Goal: Task Accomplishment & Management: Complete application form

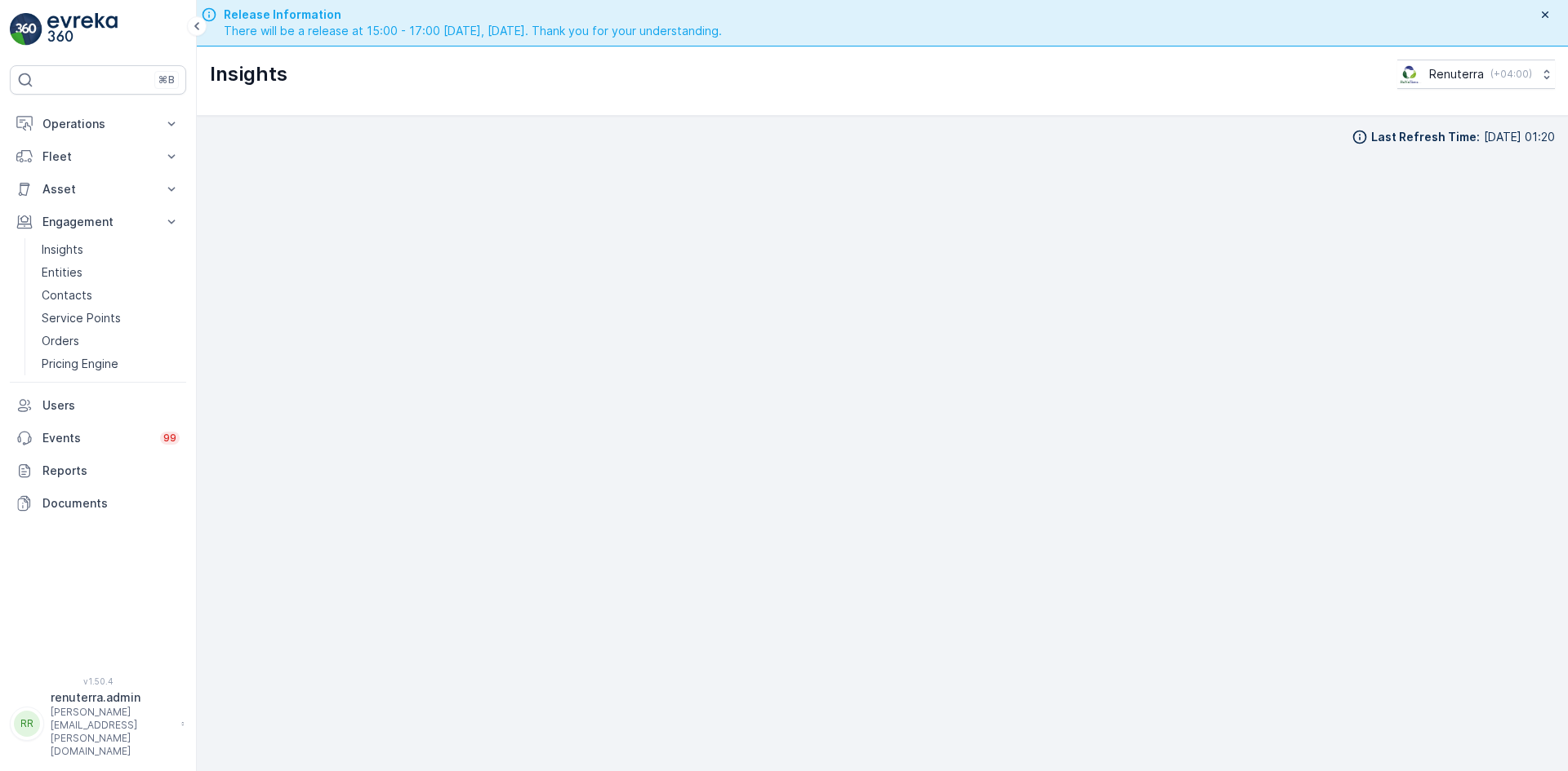
scroll to position [19, 0]
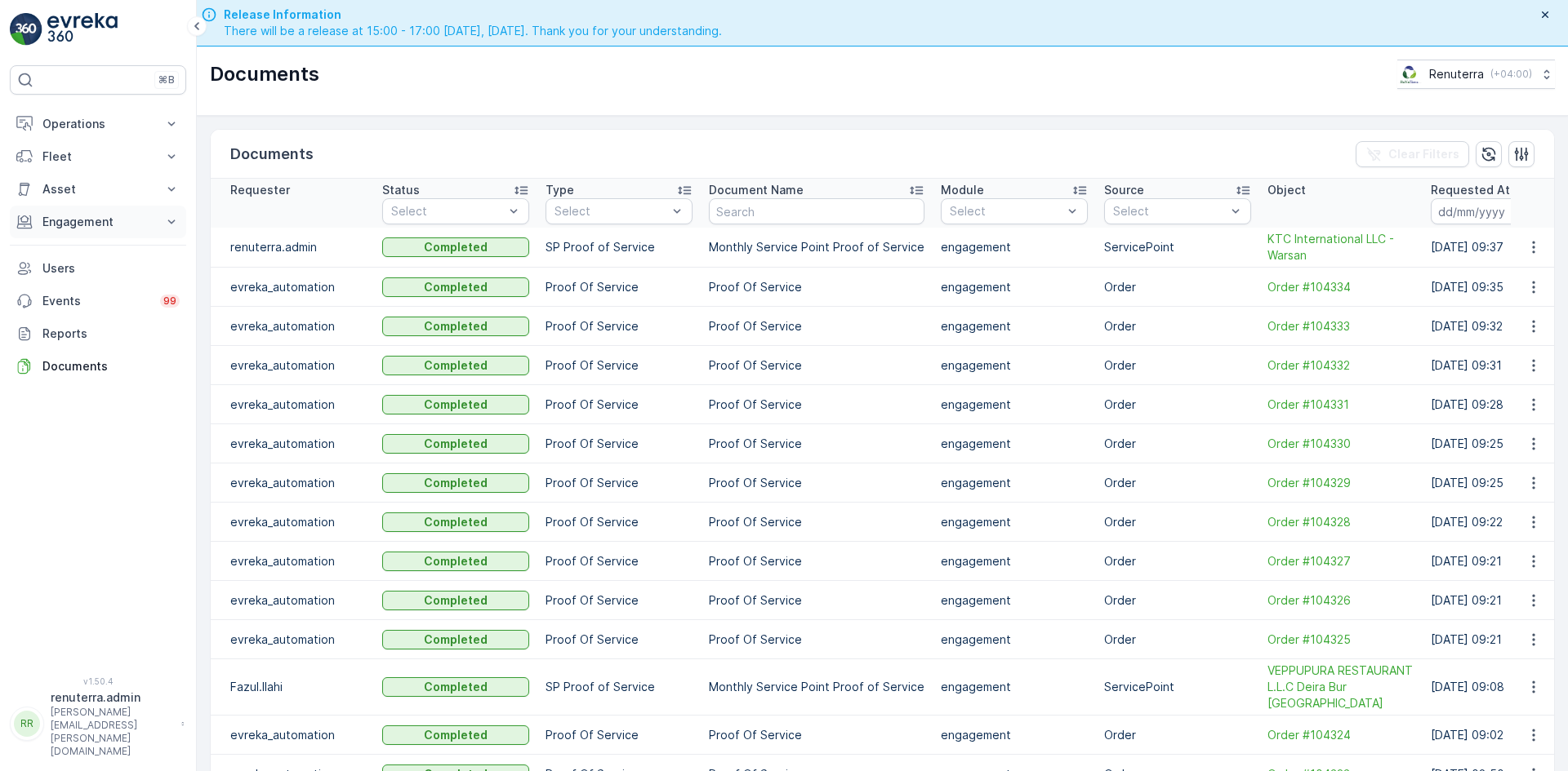
click at [129, 226] on p "Engagement" at bounding box center [98, 222] width 111 height 16
click at [139, 241] on link "Insights" at bounding box center [111, 249] width 151 height 22
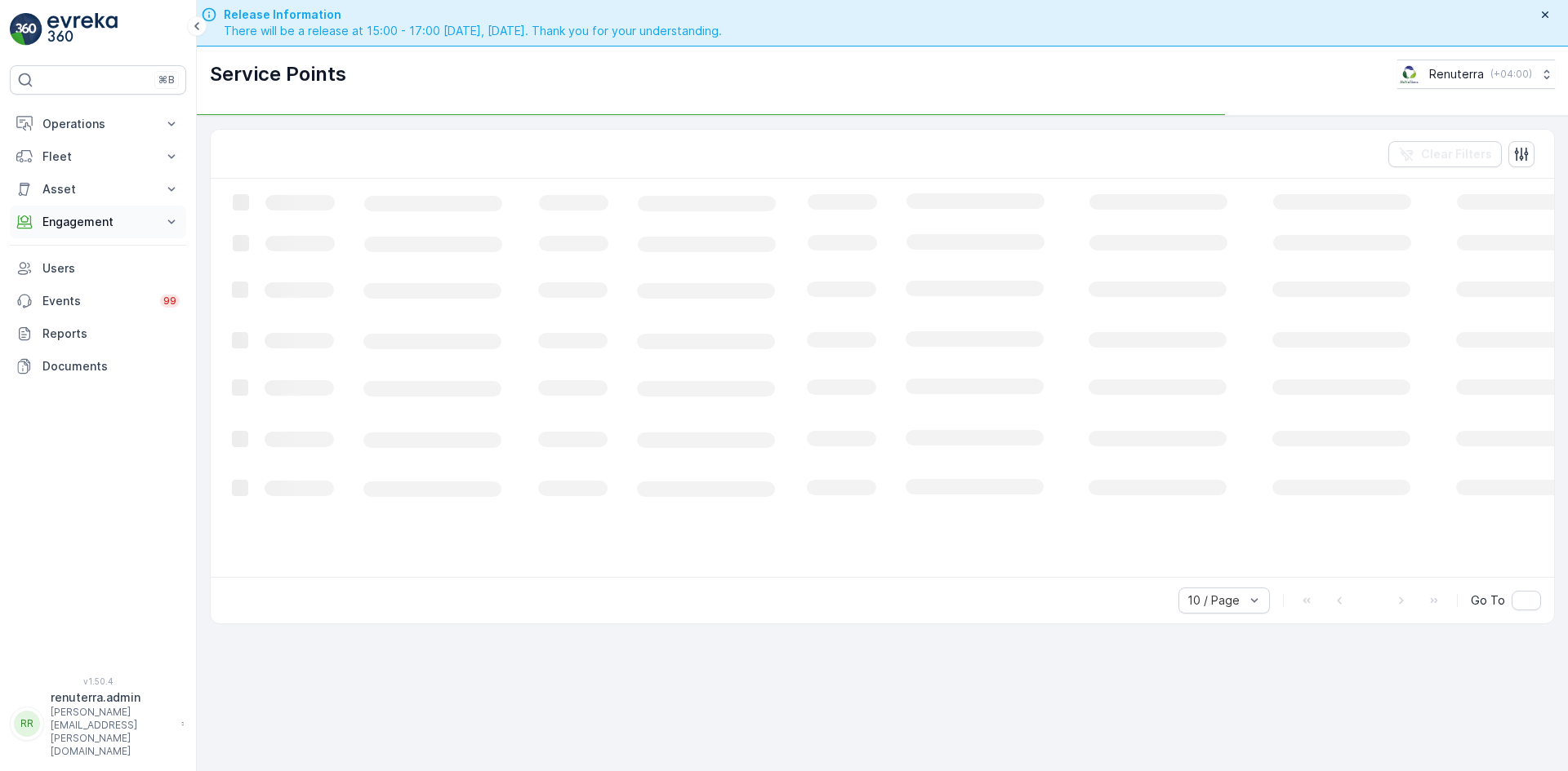
click at [138, 226] on p "Engagement" at bounding box center [98, 222] width 111 height 16
click at [110, 253] on link "Insights" at bounding box center [111, 249] width 151 height 22
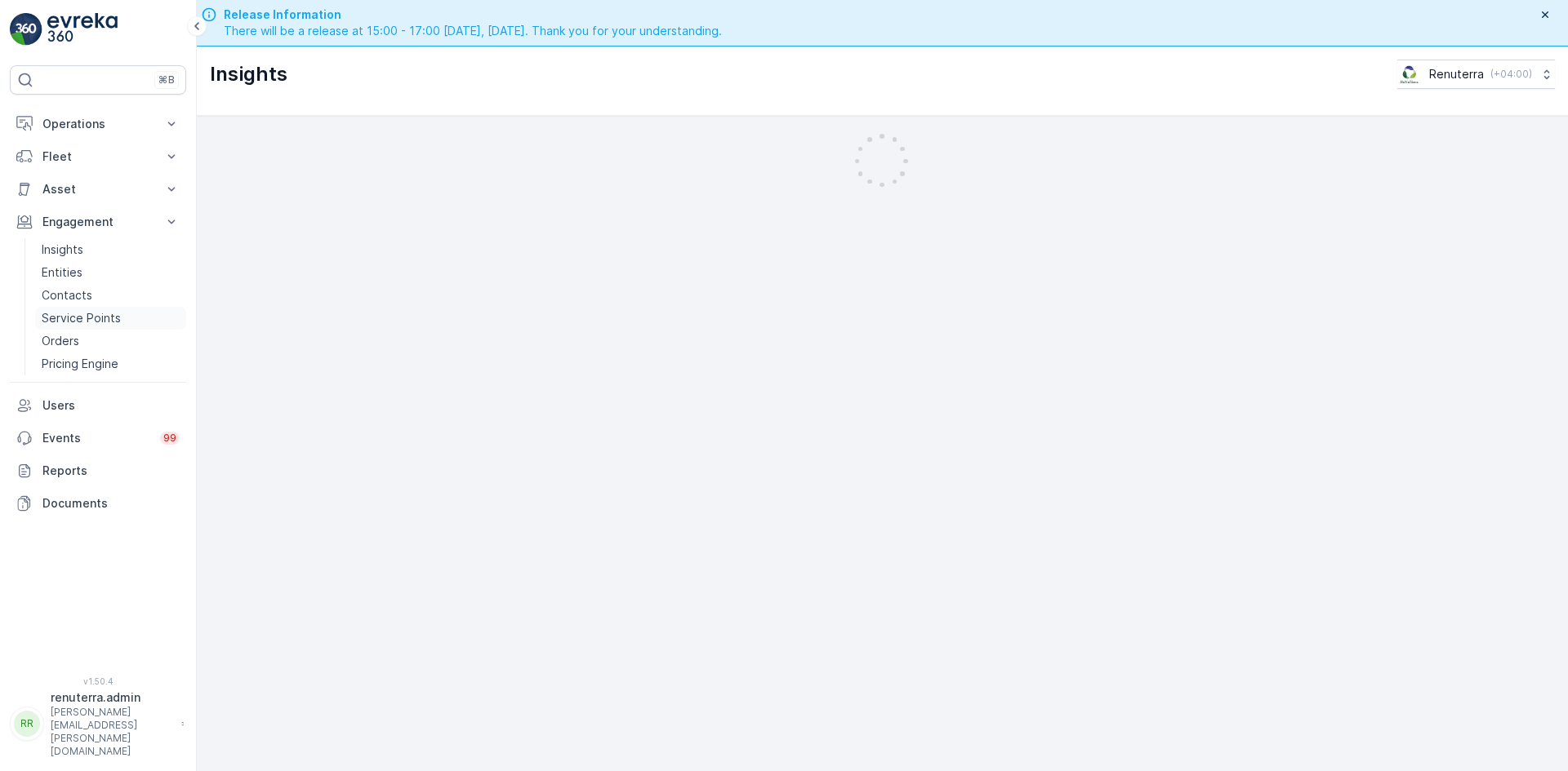
click at [104, 319] on p "Service Points" at bounding box center [81, 318] width 79 height 16
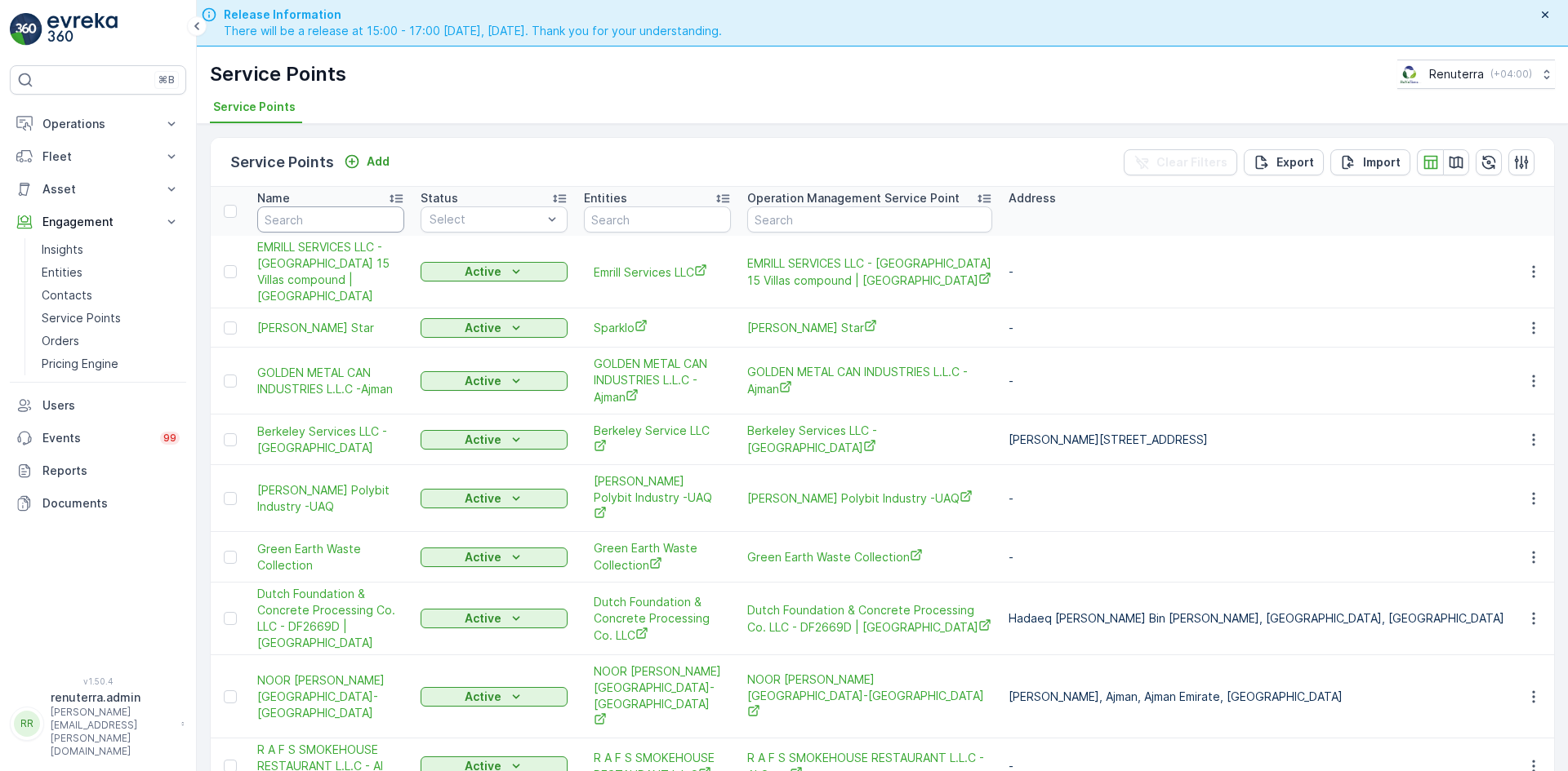
click at [333, 214] on input "text" at bounding box center [330, 219] width 147 height 26
type input "grand"
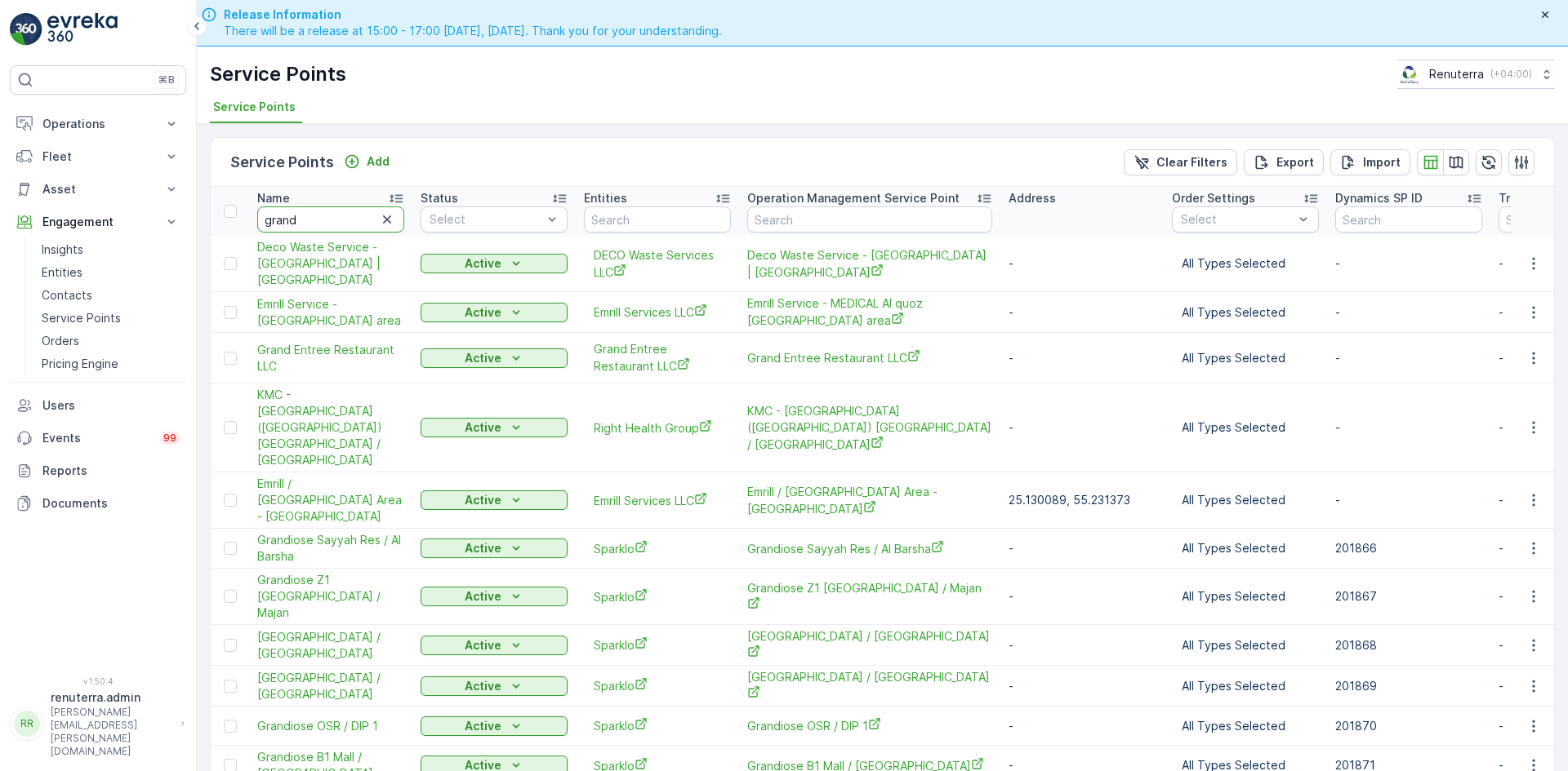
click at [329, 217] on input "grand" at bounding box center [330, 219] width 147 height 26
type input "grans"
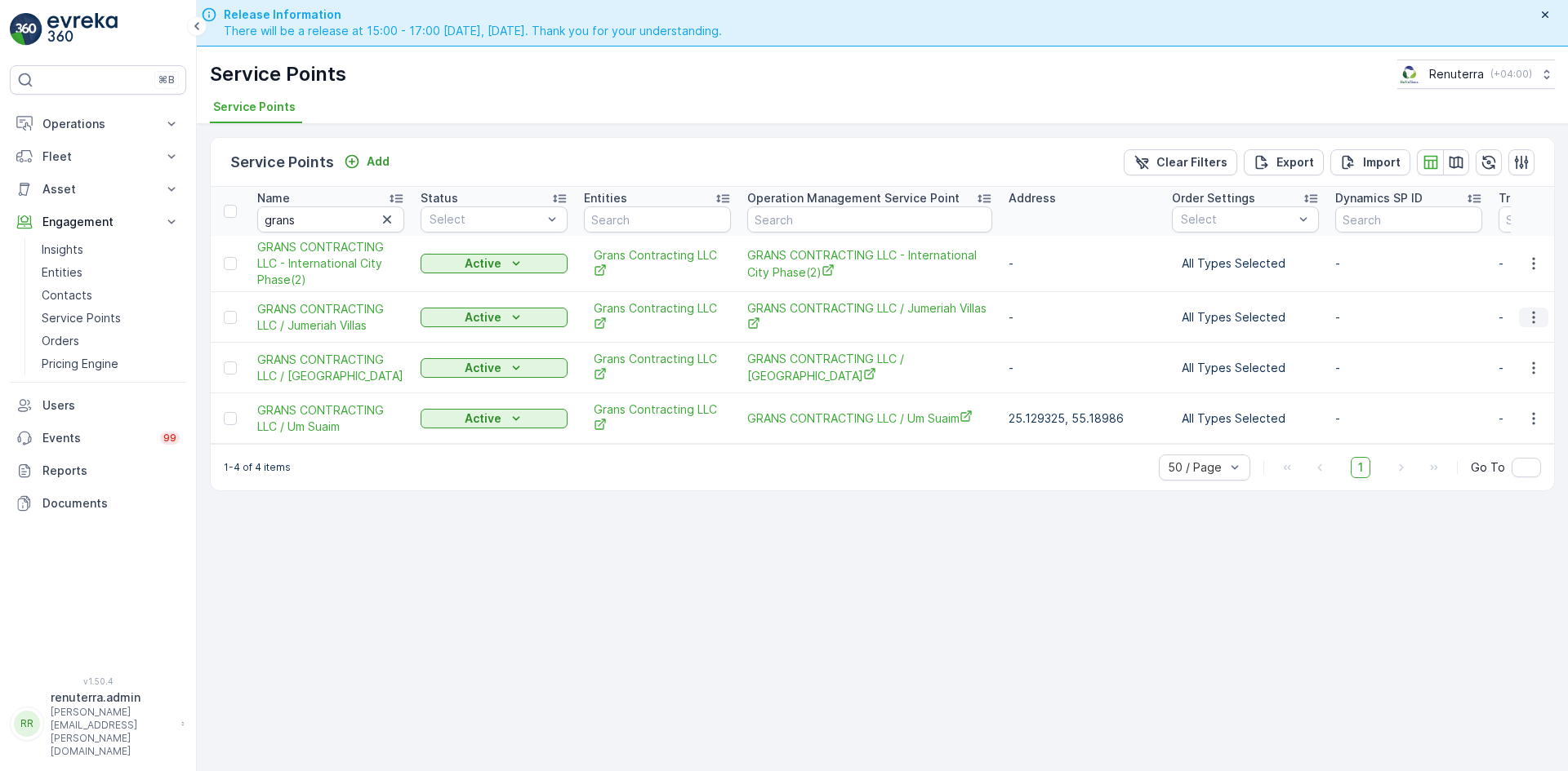
click at [1542, 324] on button "button" at bounding box center [1533, 317] width 30 height 20
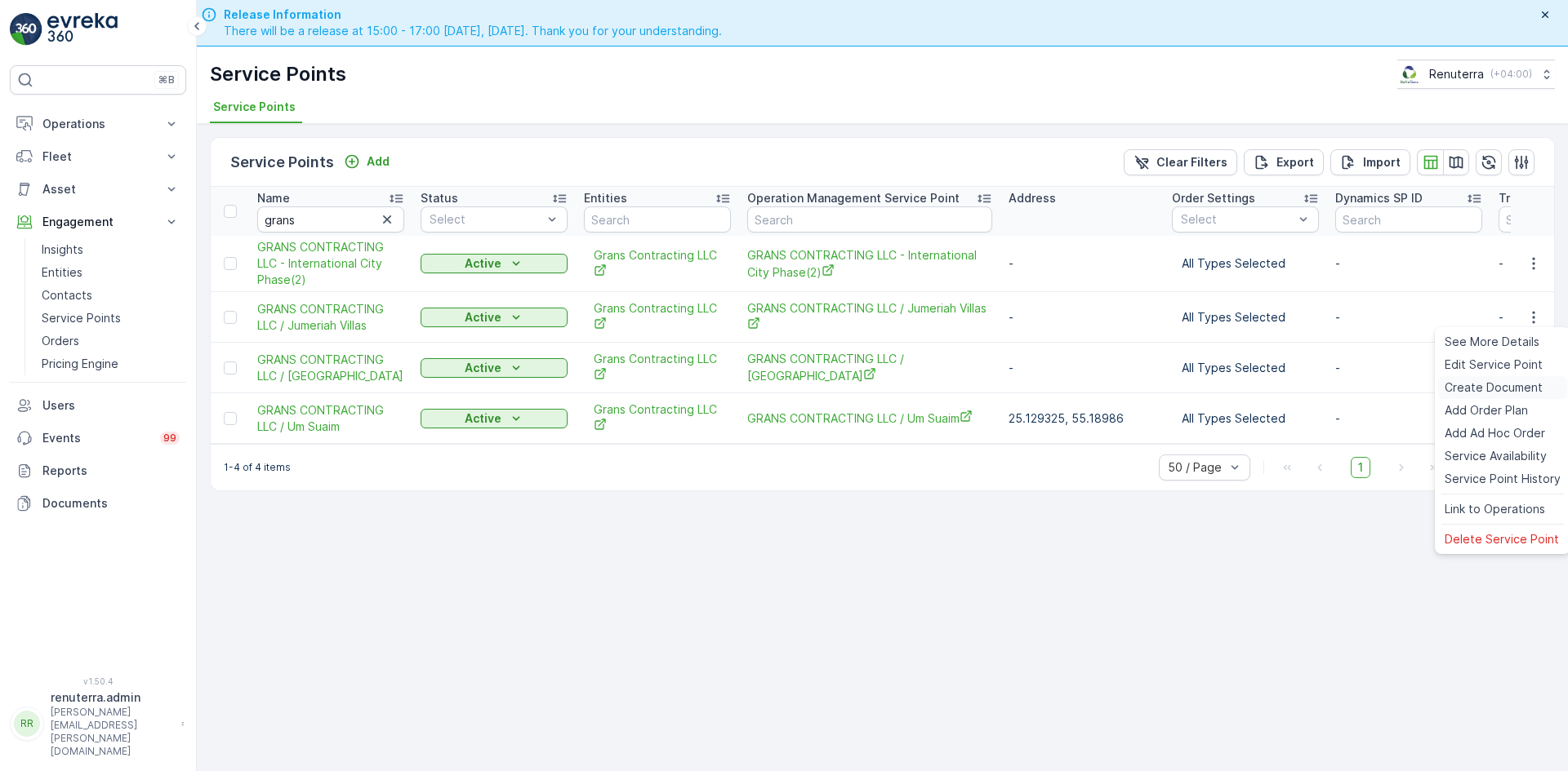
click at [1495, 387] on span "Create Document" at bounding box center [1493, 387] width 98 height 16
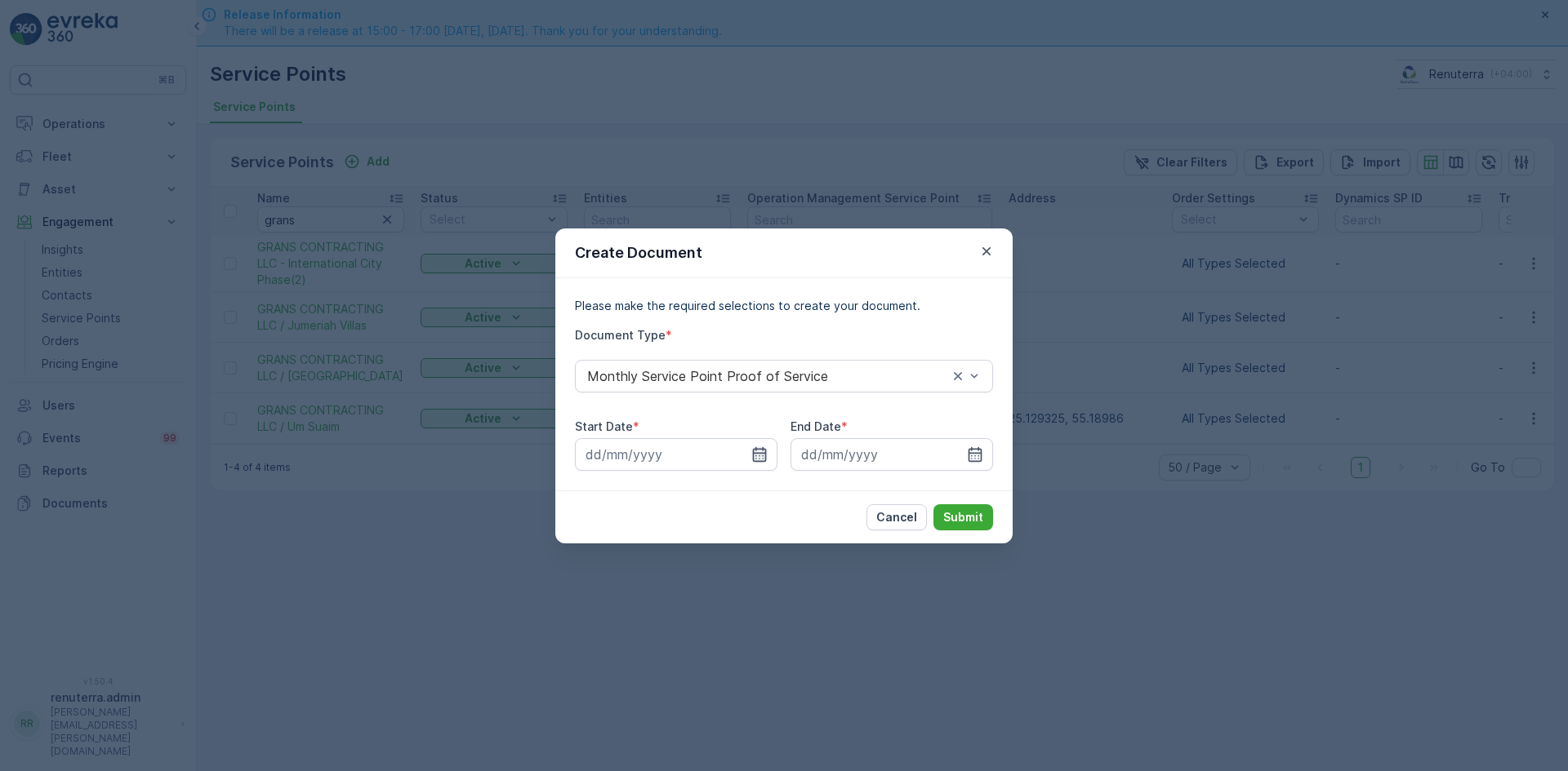
click at [753, 449] on icon "button" at bounding box center [759, 454] width 13 height 14
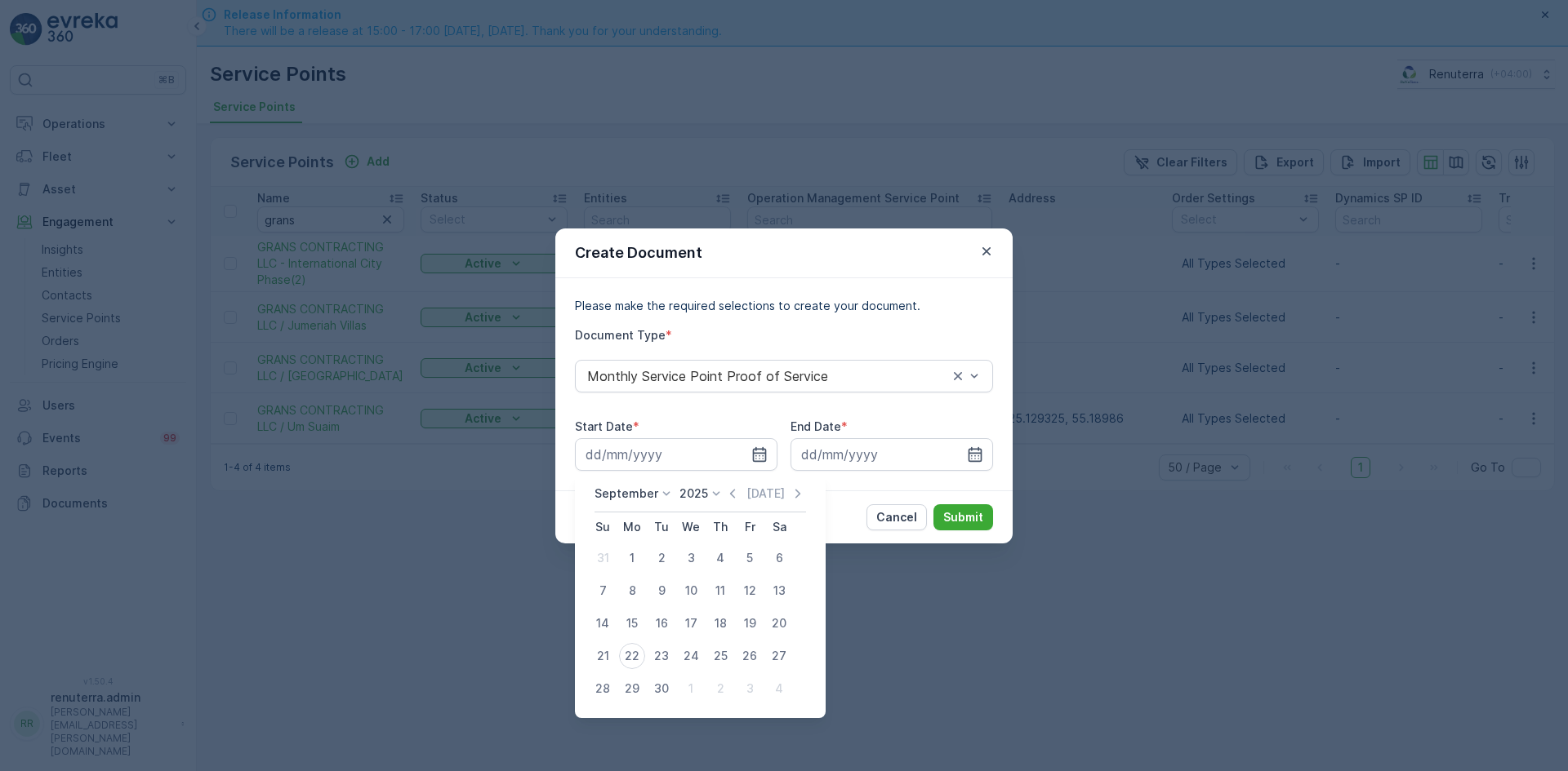
click at [738, 497] on div "Today" at bounding box center [765, 493] width 82 height 16
click at [732, 496] on icon "button" at bounding box center [733, 493] width 16 height 16
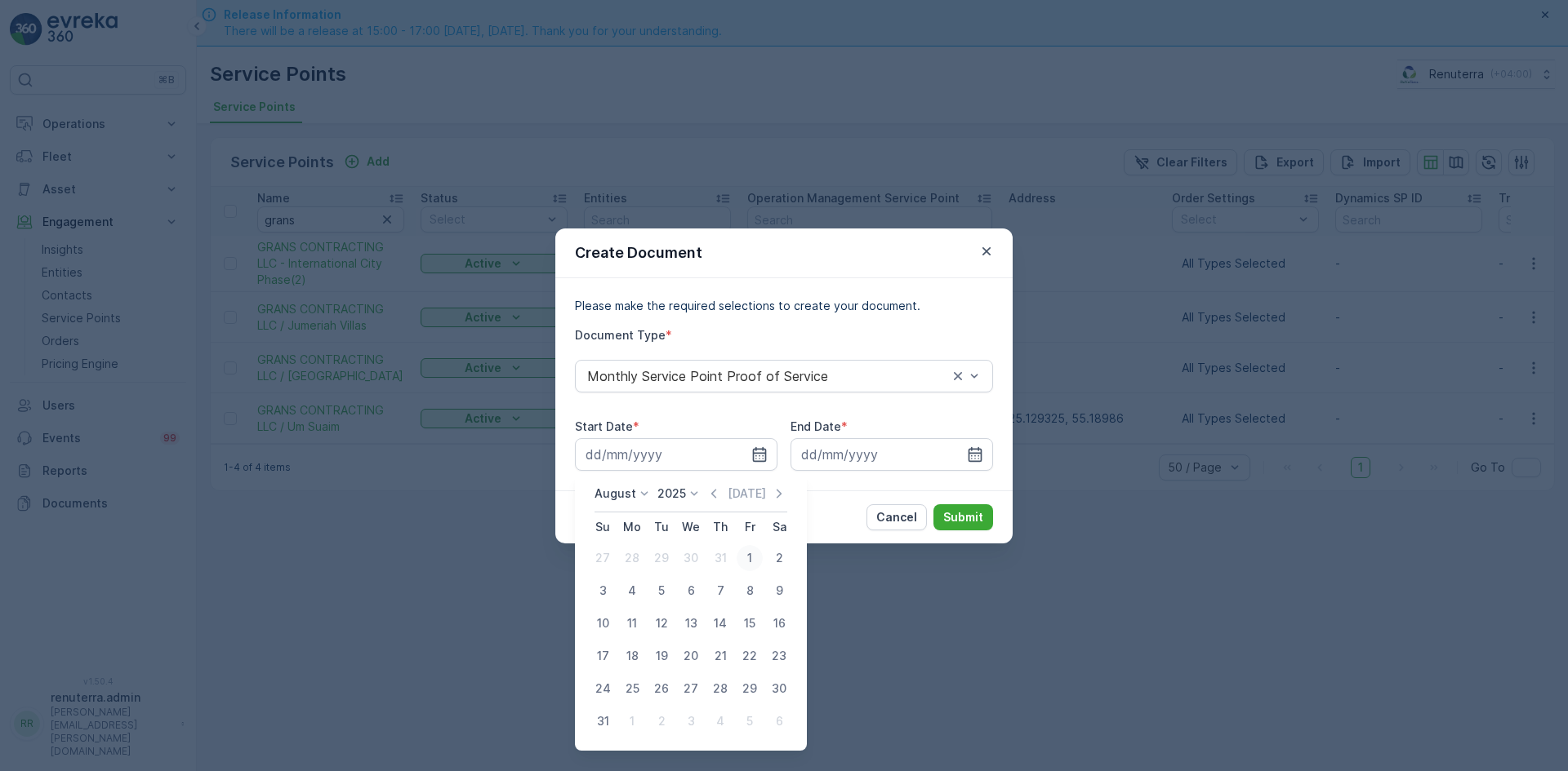
click at [752, 563] on div "1" at bounding box center [749, 558] width 26 height 26
type input "01.08.2025"
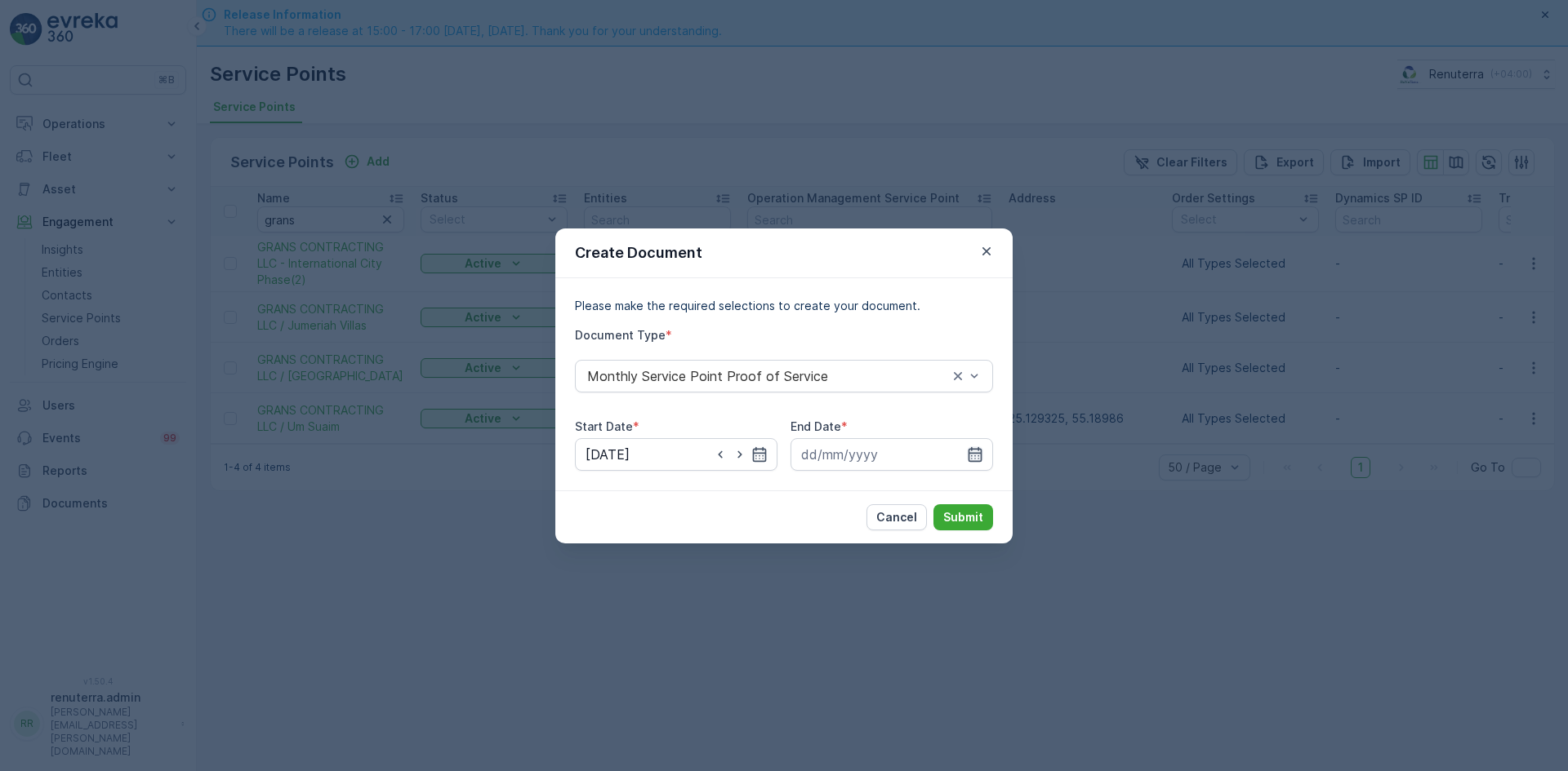
click at [967, 452] on icon "button" at bounding box center [975, 455] width 16 height 16
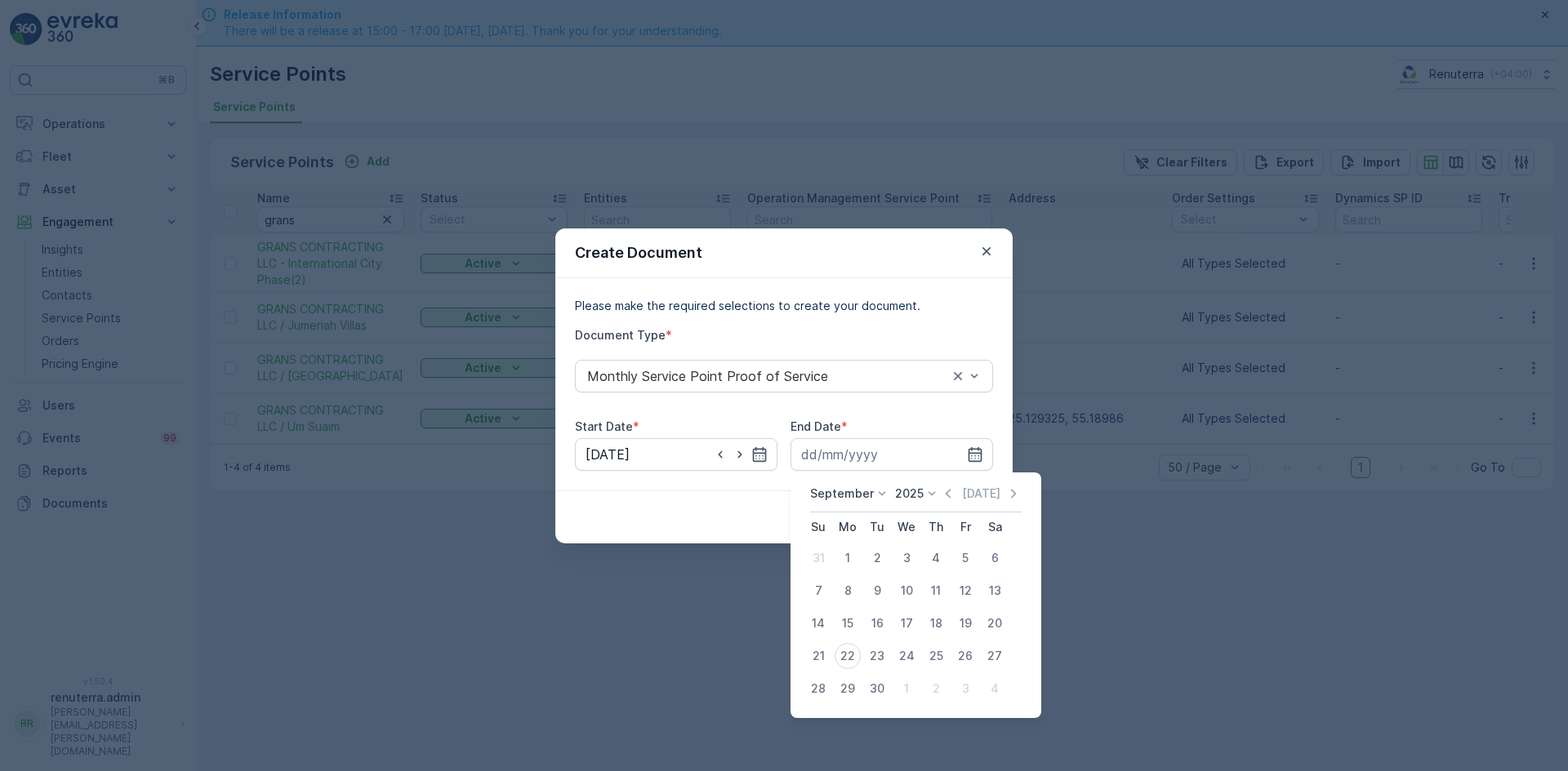
drag, startPoint x: 947, startPoint y: 493, endPoint x: 945, endPoint y: 510, distance: 17.1
click at [948, 502] on div "September 2025 Today" at bounding box center [915, 499] width 211 height 27
click at [881, 680] on div "30" at bounding box center [877, 688] width 26 height 26
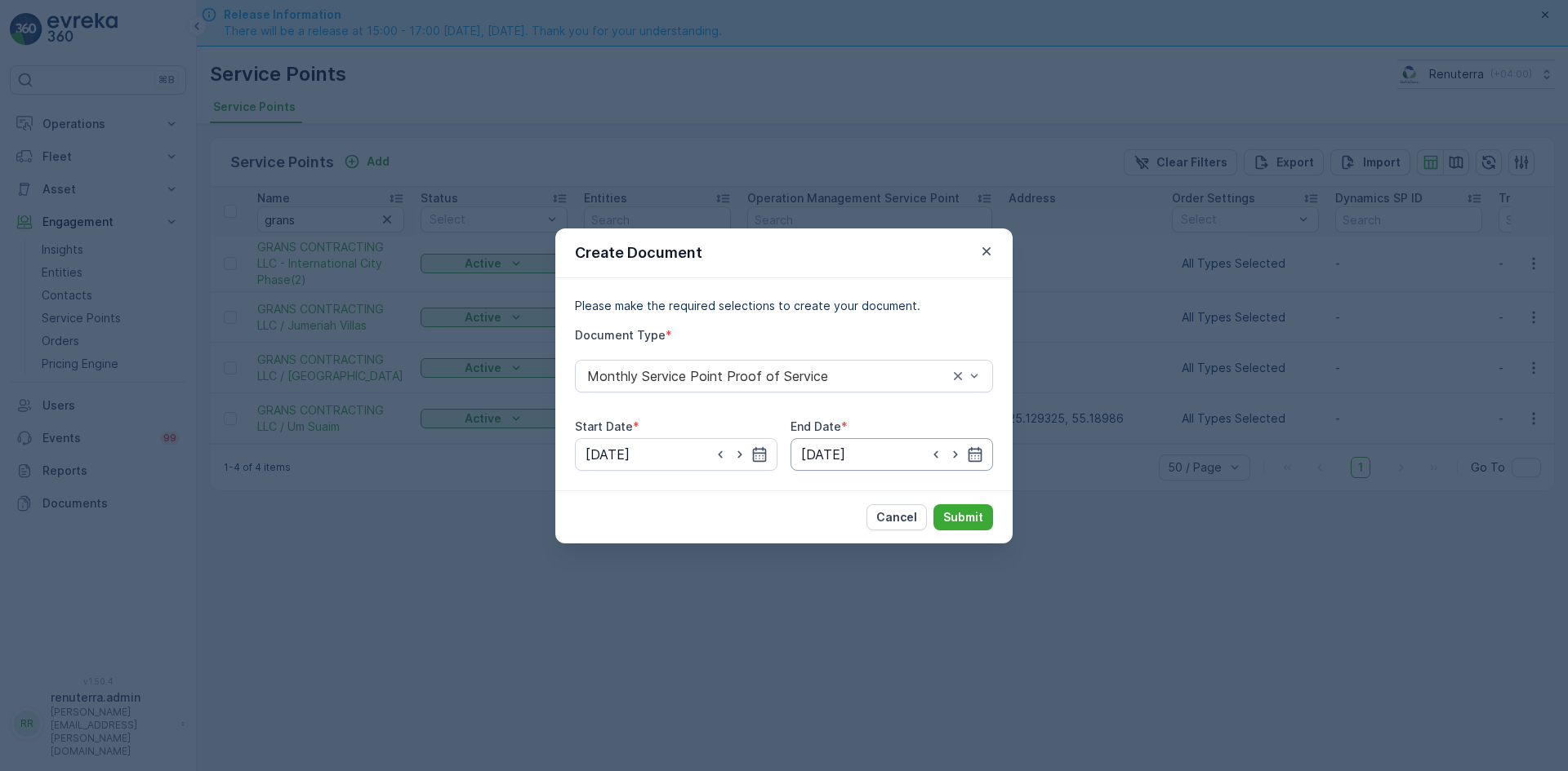
drag, startPoint x: 973, startPoint y: 452, endPoint x: 963, endPoint y: 464, distance: 15.6
click at [970, 456] on icon "button" at bounding box center [975, 455] width 16 height 16
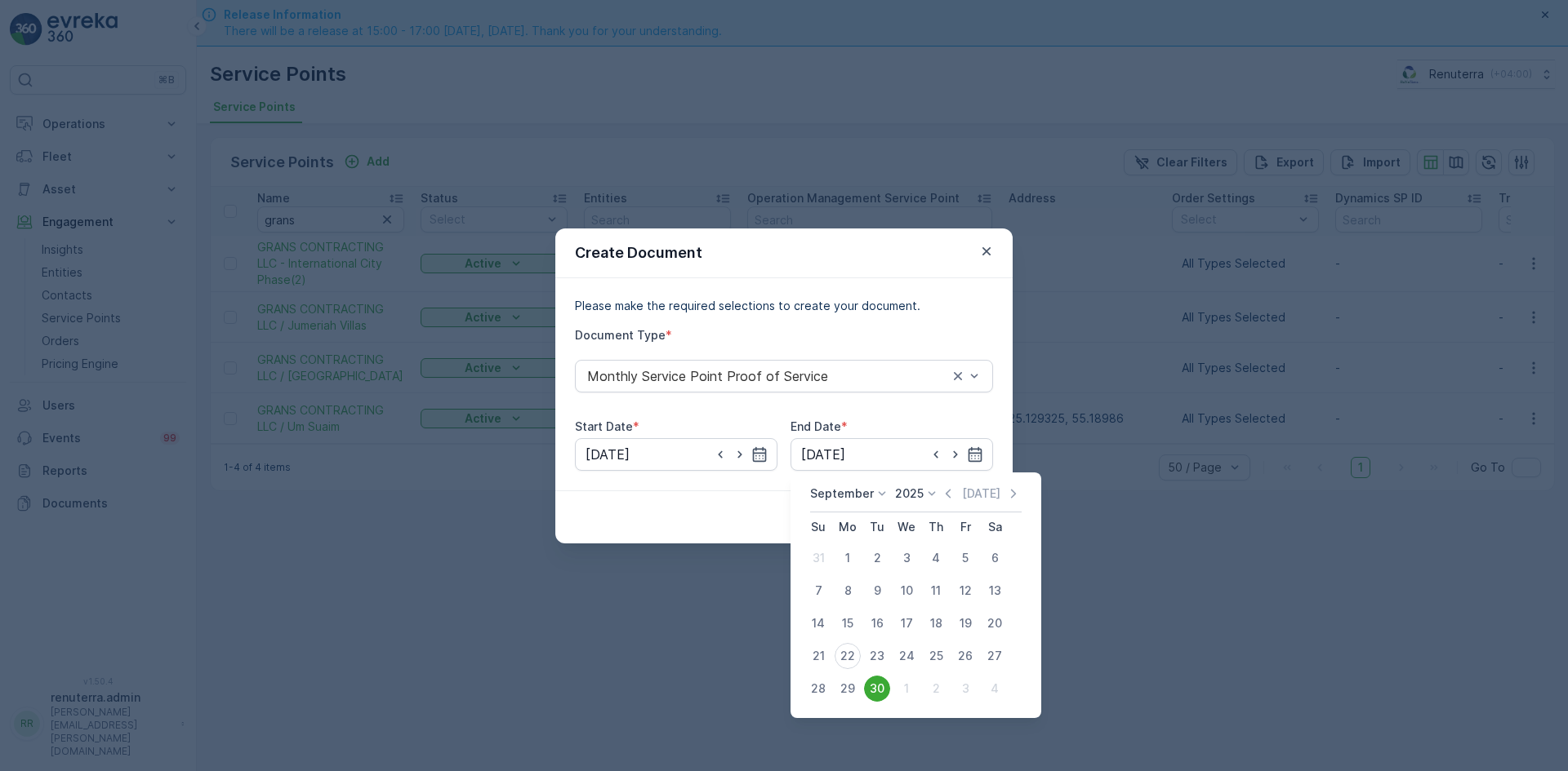
drag, startPoint x: 850, startPoint y: 650, endPoint x: 851, endPoint y: 660, distance: 10.0
click at [851, 652] on div "22" at bounding box center [847, 656] width 26 height 26
type input "22.09.2025"
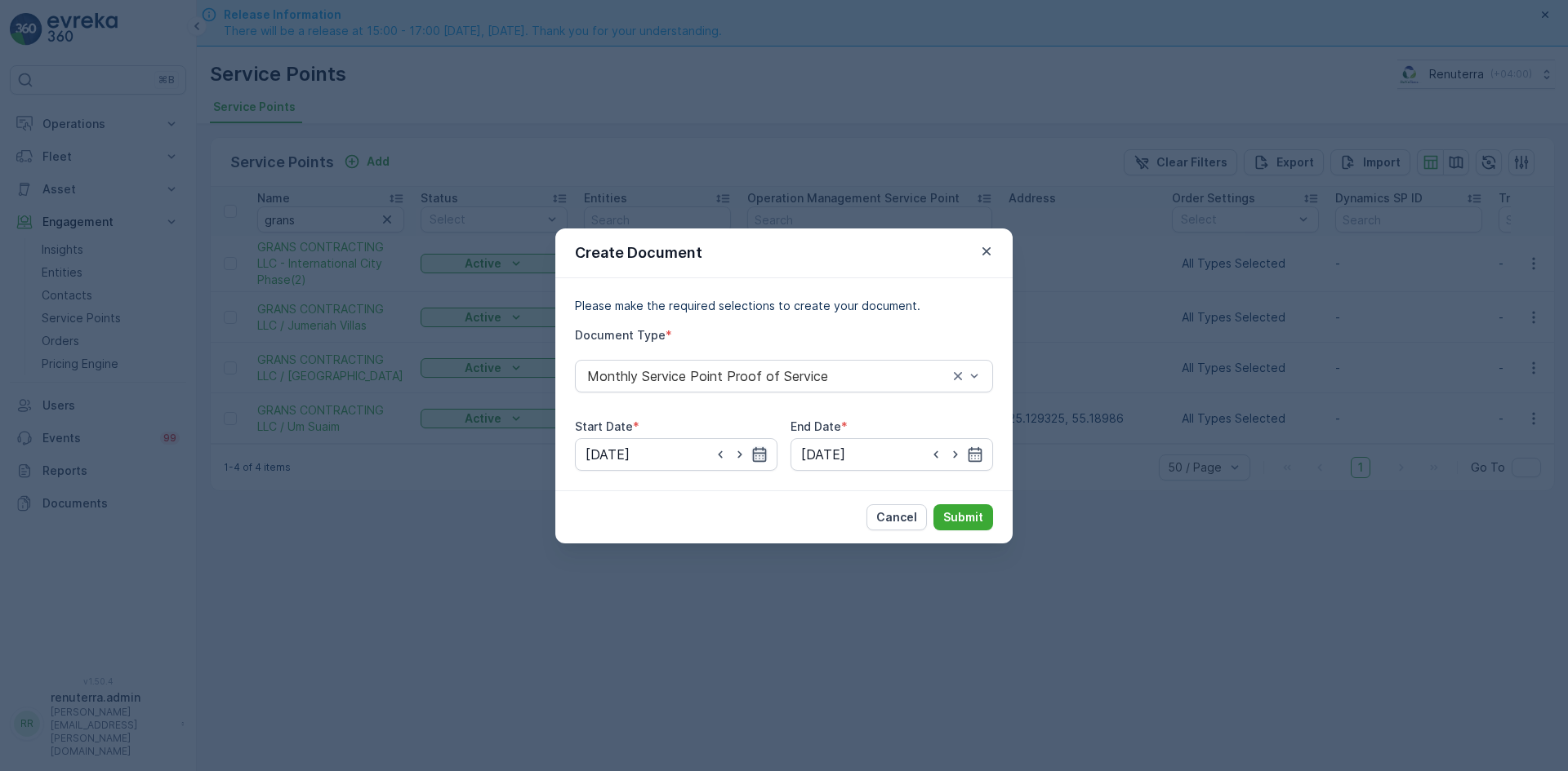
click at [764, 454] on icon "button" at bounding box center [760, 455] width 16 height 16
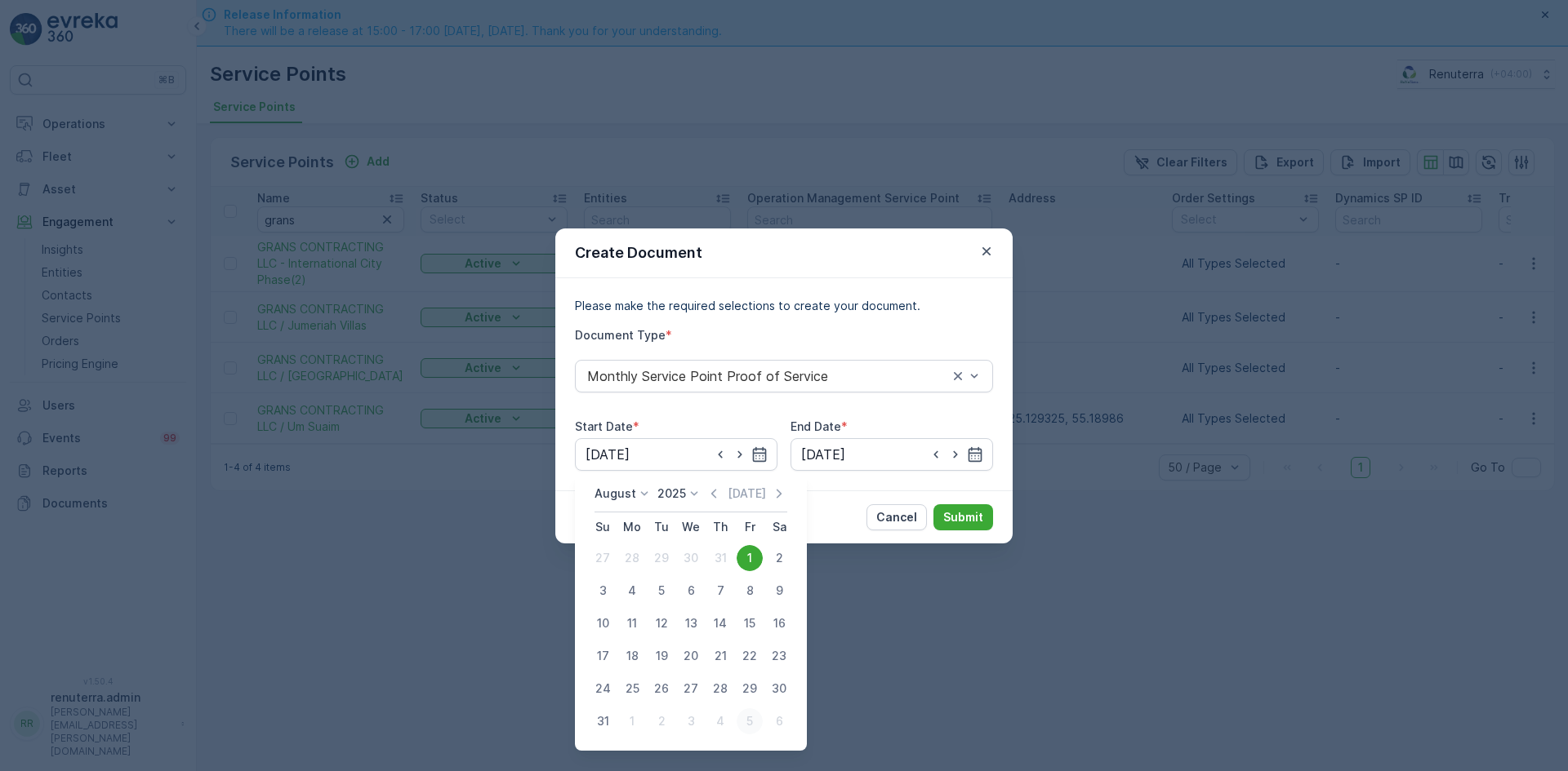
drag, startPoint x: 779, startPoint y: 493, endPoint x: 753, endPoint y: 544, distance: 57.2
click at [779, 495] on icon "button" at bounding box center [779, 493] width 16 height 16
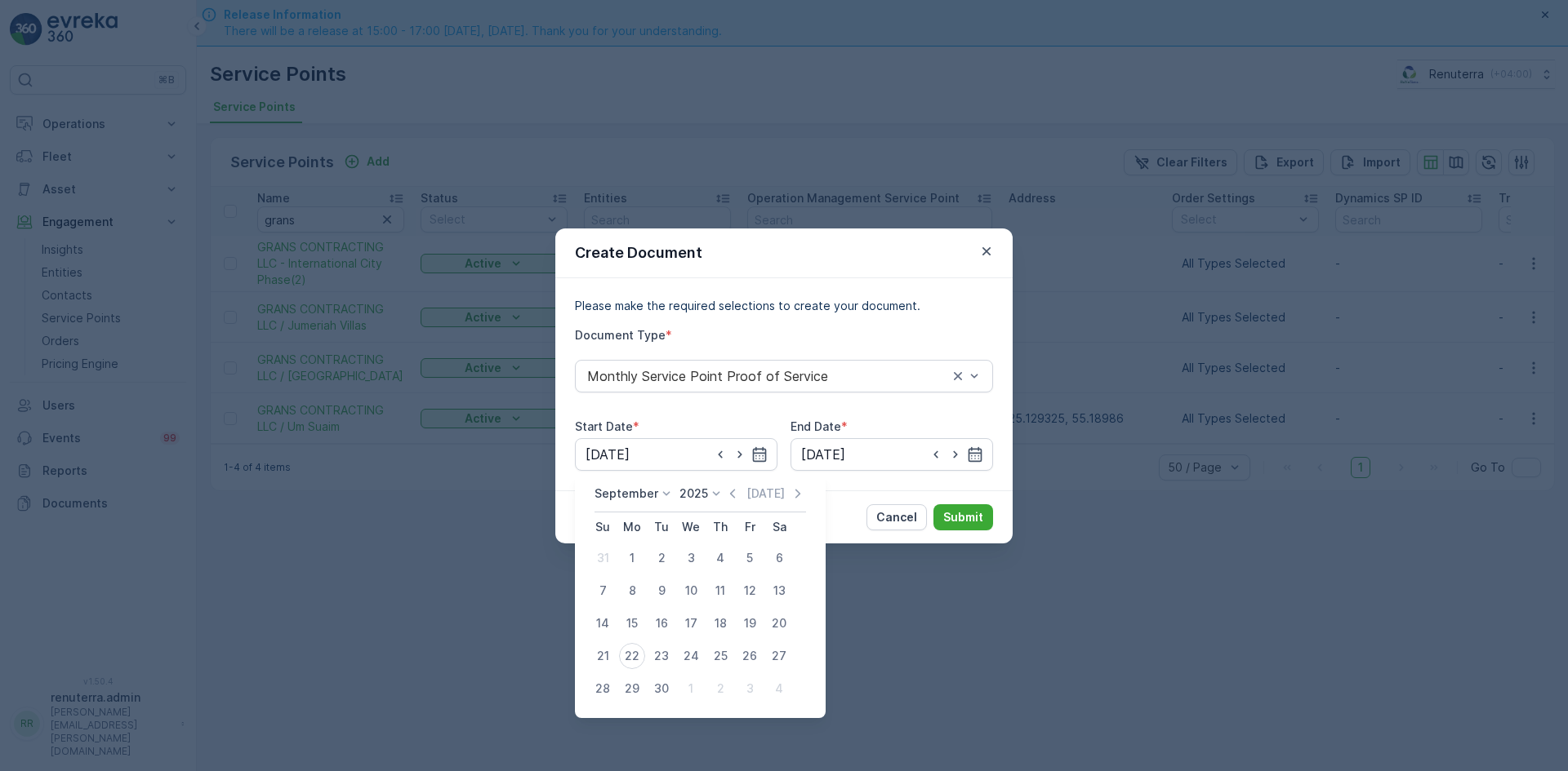
click at [634, 556] on div "1" at bounding box center [631, 558] width 26 height 26
type input "01.09.2025"
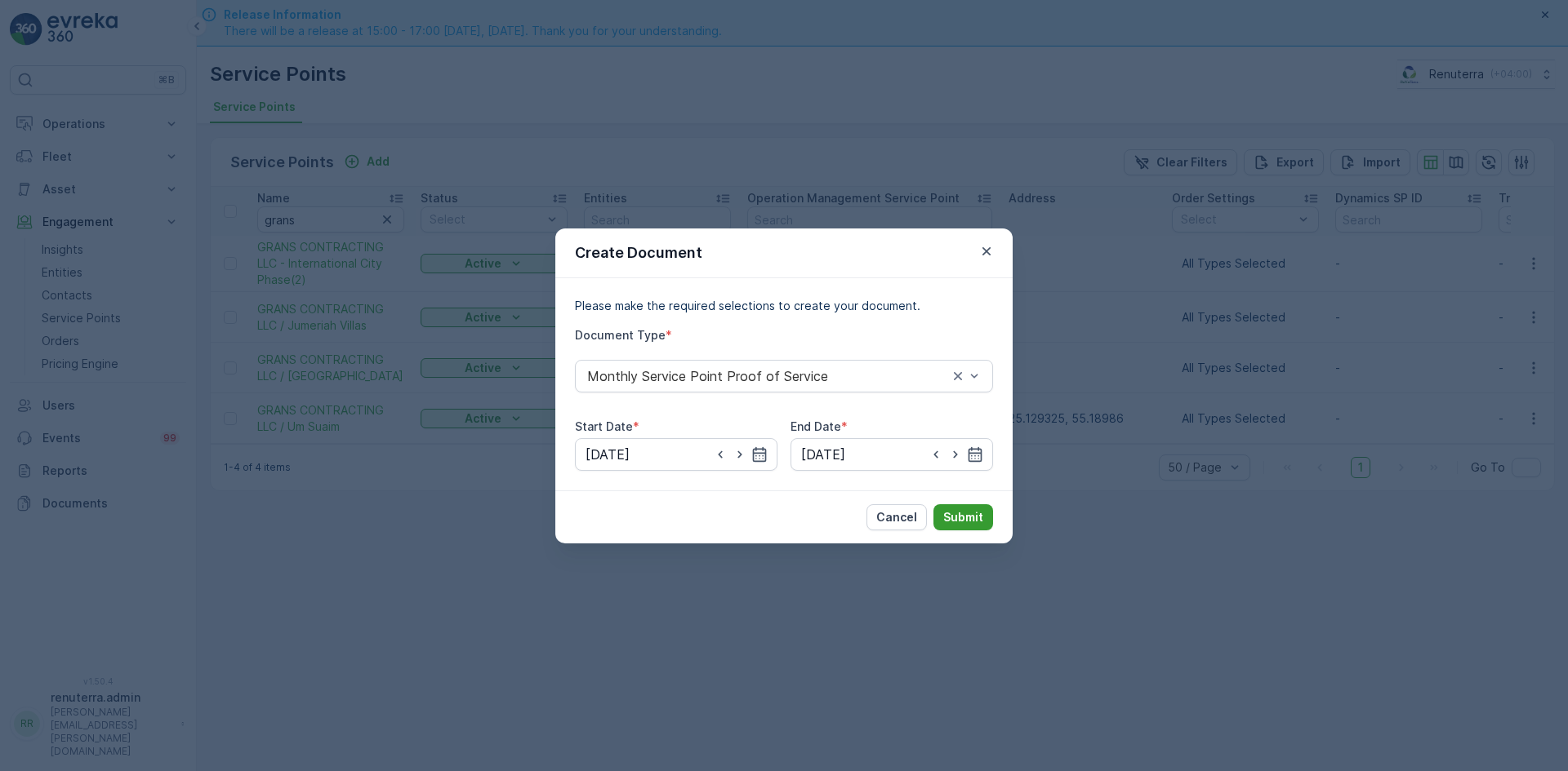
click at [958, 514] on p "Submit" at bounding box center [963, 518] width 40 height 16
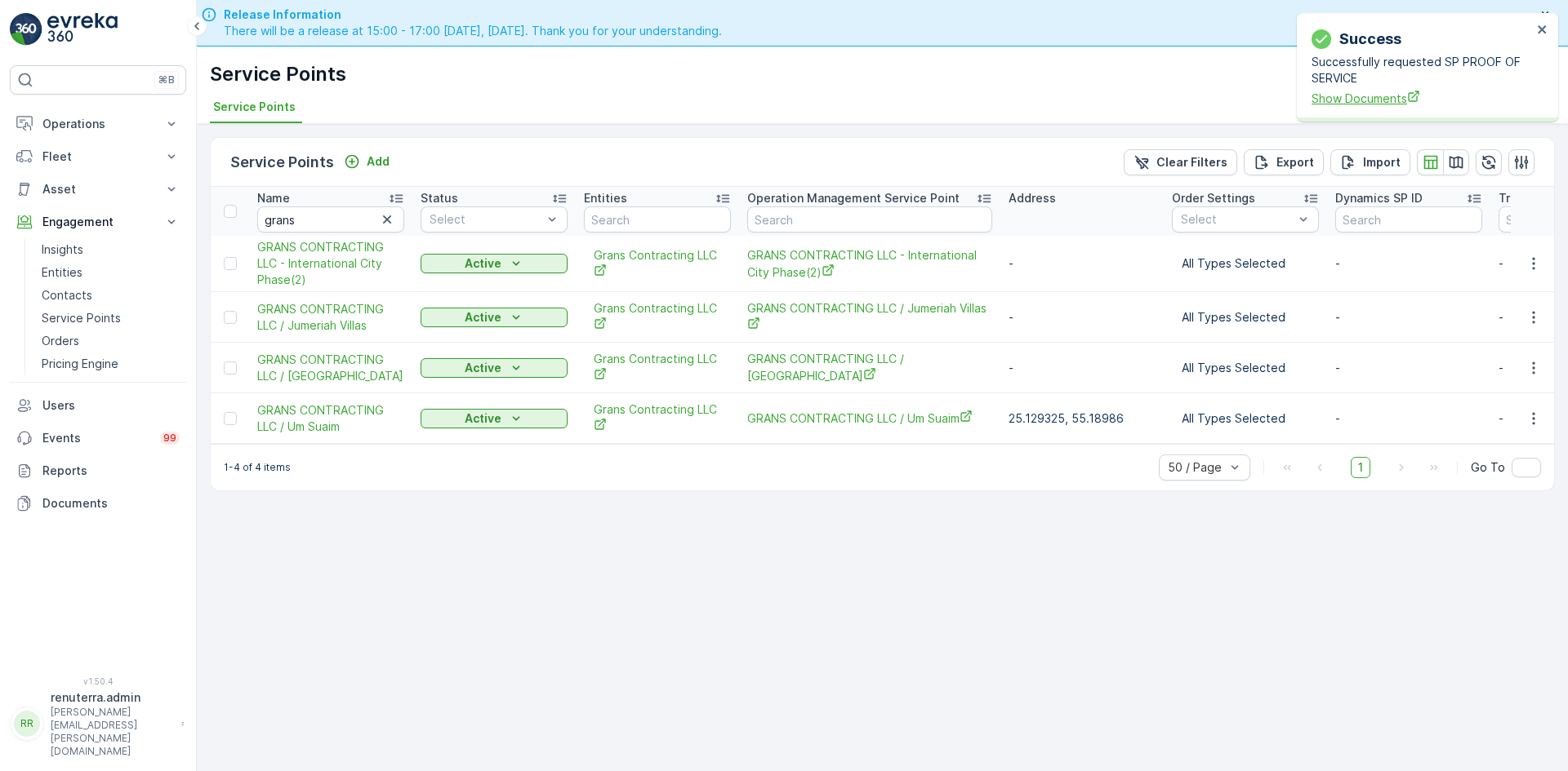
click at [1394, 96] on span "Show Documents" at bounding box center [1421, 98] width 220 height 17
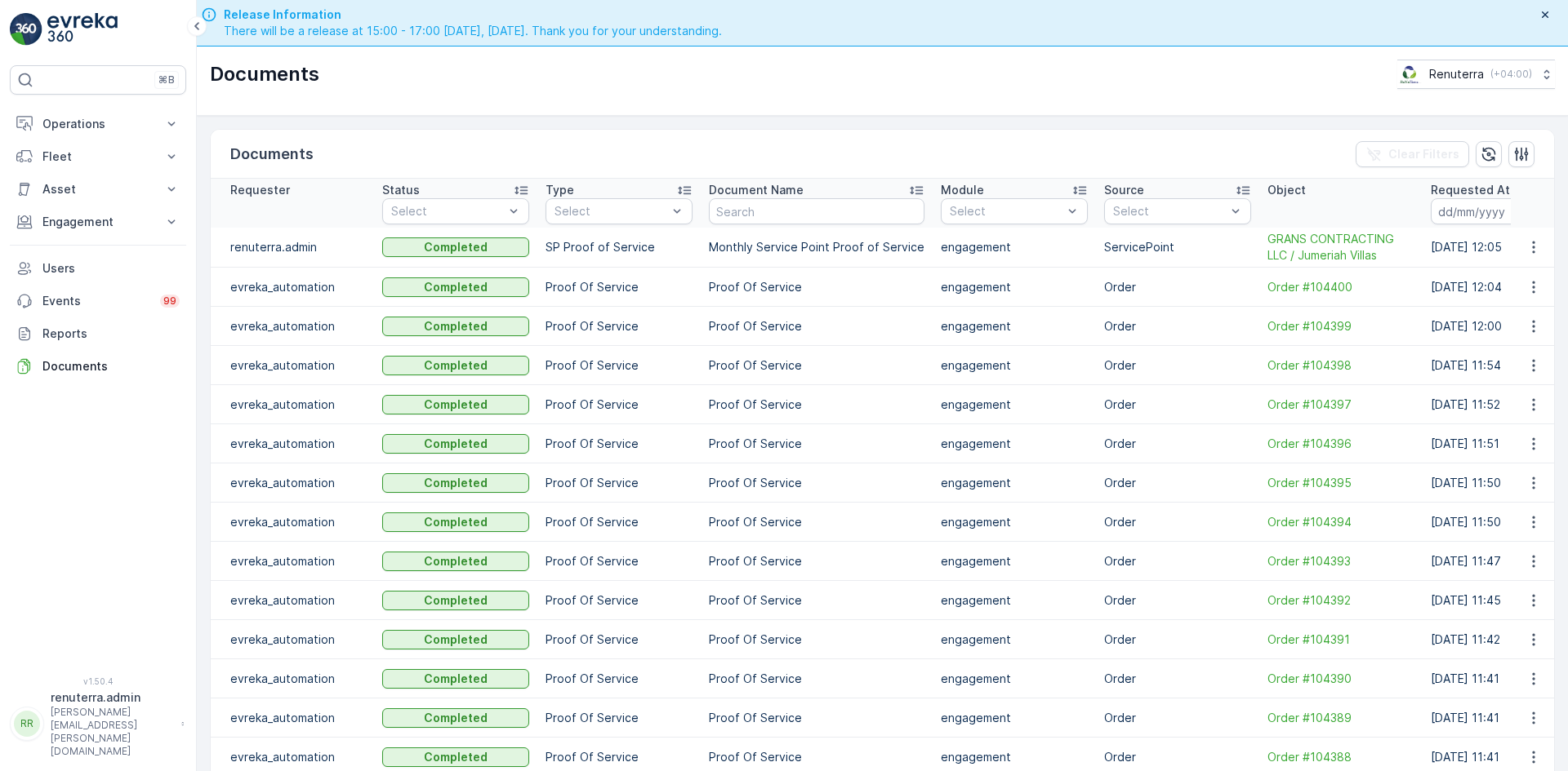
drag, startPoint x: 1556, startPoint y: 251, endPoint x: 1546, endPoint y: 257, distance: 11.7
click at [1553, 256] on div "Documents Clear Filters Requester Status Select Type Select Document Name Modul…" at bounding box center [882, 466] width 1371 height 702
click at [1537, 244] on button "button" at bounding box center [1533, 247] width 30 height 20
click at [1522, 274] on span "See Details" at bounding box center [1529, 271] width 63 height 16
